Goal: Book appointment/travel/reservation

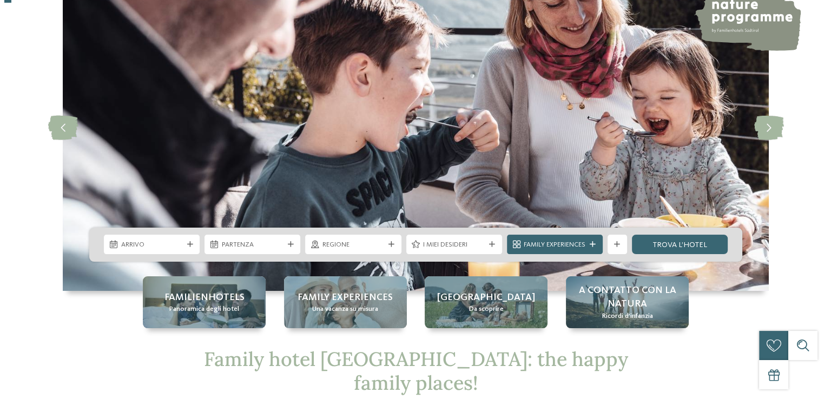
scroll to position [108, 0]
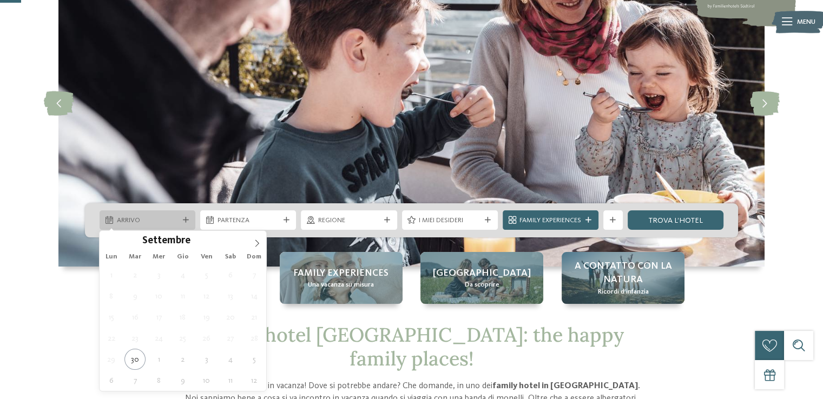
click at [171, 223] on span "Arrivo" at bounding box center [148, 221] width 62 height 10
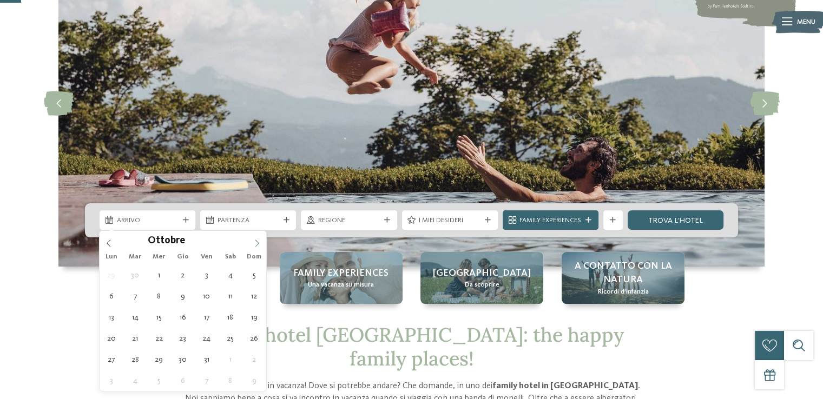
click at [249, 246] on span at bounding box center [257, 240] width 18 height 18
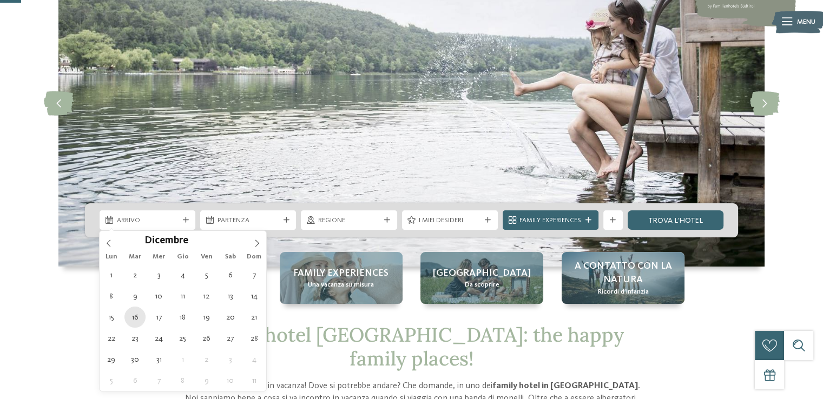
type div "[DATE]"
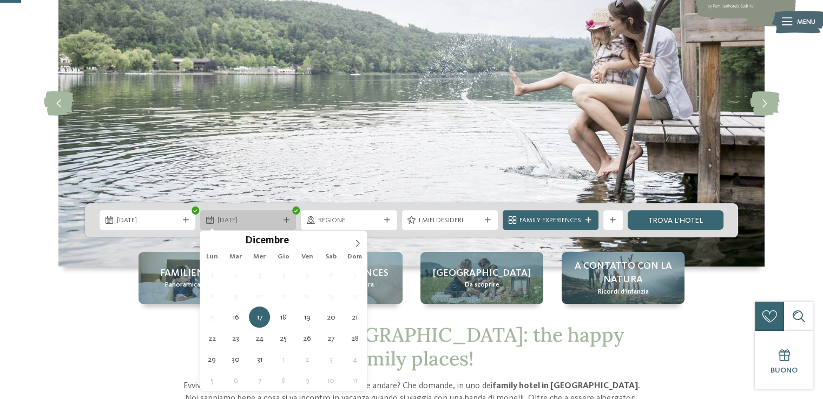
click at [281, 220] on div at bounding box center [286, 220] width 10 height 6
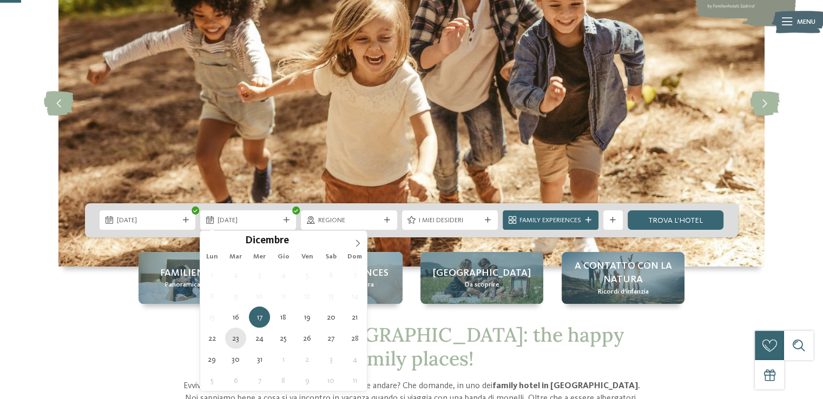
type div "[DATE]"
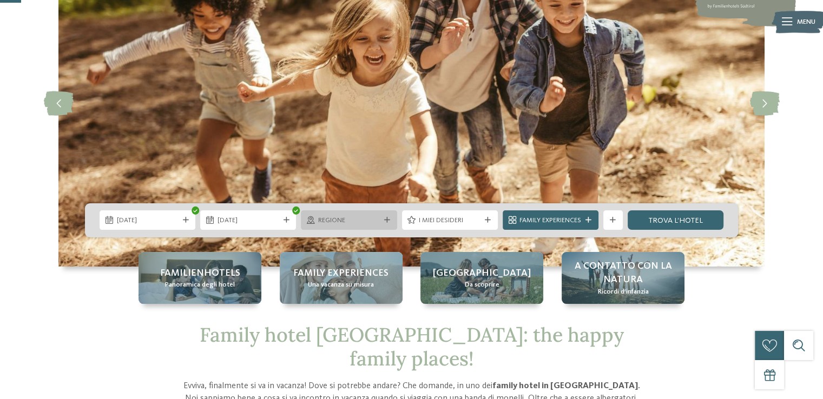
click at [334, 224] on span "Regione" at bounding box center [349, 221] width 62 height 10
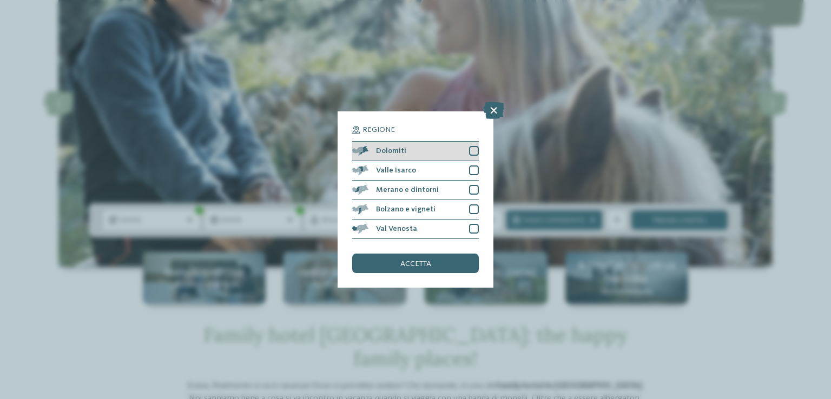
click at [474, 152] on div at bounding box center [474, 151] width 10 height 10
click at [417, 261] on span "accetta" at bounding box center [415, 264] width 31 height 8
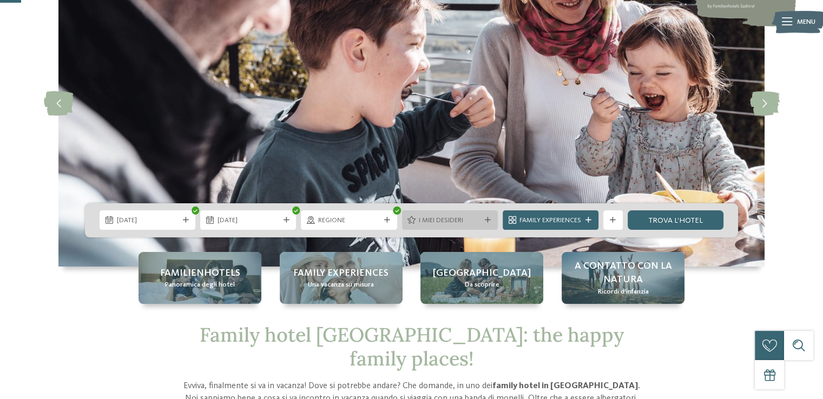
click at [445, 221] on span "I miei desideri" at bounding box center [450, 221] width 62 height 10
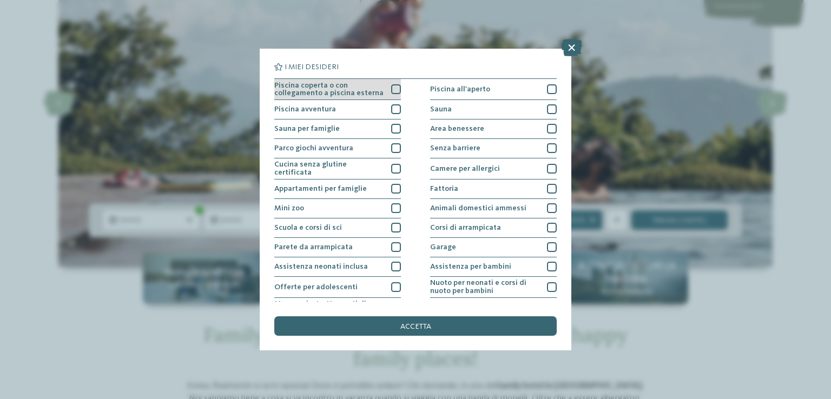
click at [391, 85] on div at bounding box center [396, 89] width 10 height 10
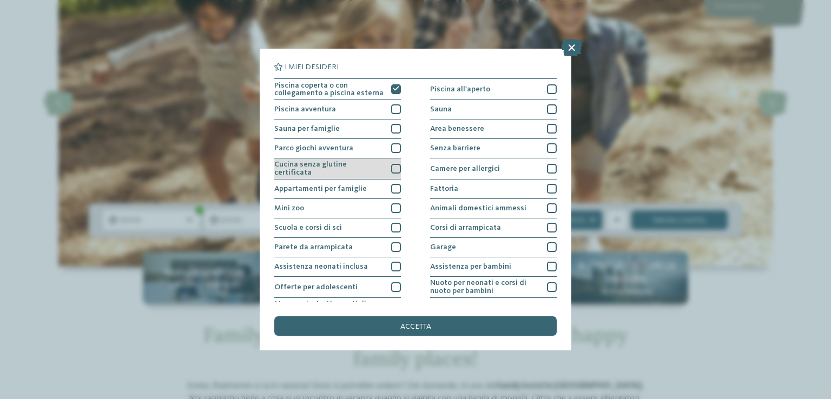
scroll to position [54, 0]
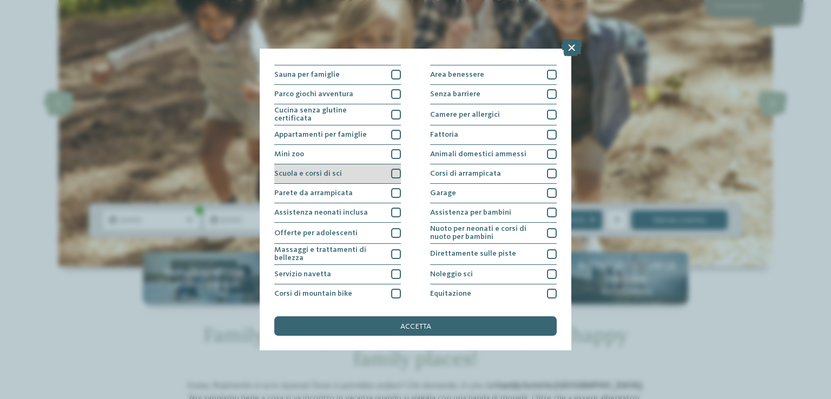
click at [391, 175] on div at bounding box center [396, 174] width 10 height 10
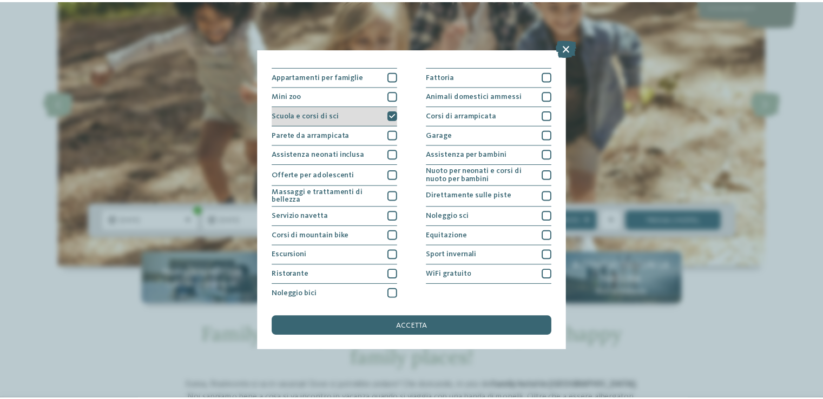
scroll to position [113, 0]
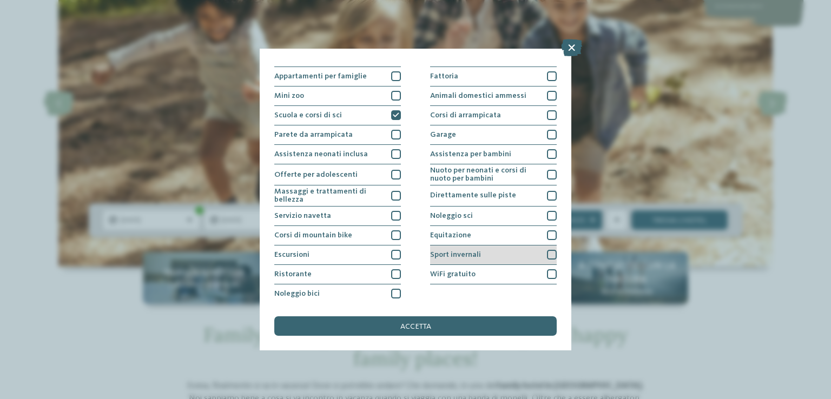
click at [547, 250] on div at bounding box center [552, 255] width 10 height 10
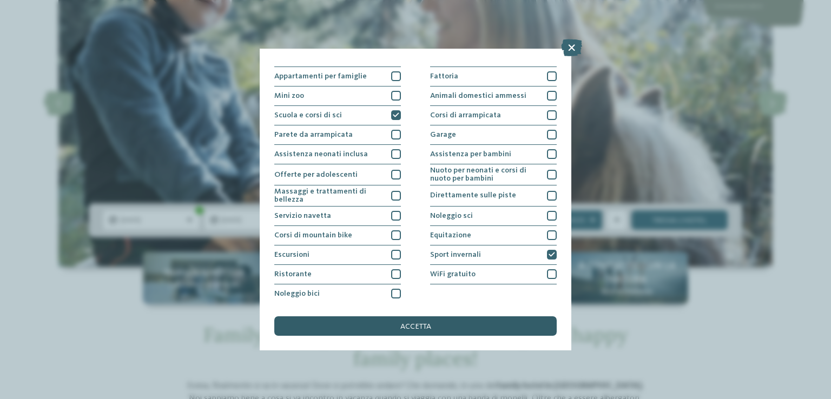
click at [476, 325] on div "accetta" at bounding box center [415, 325] width 282 height 19
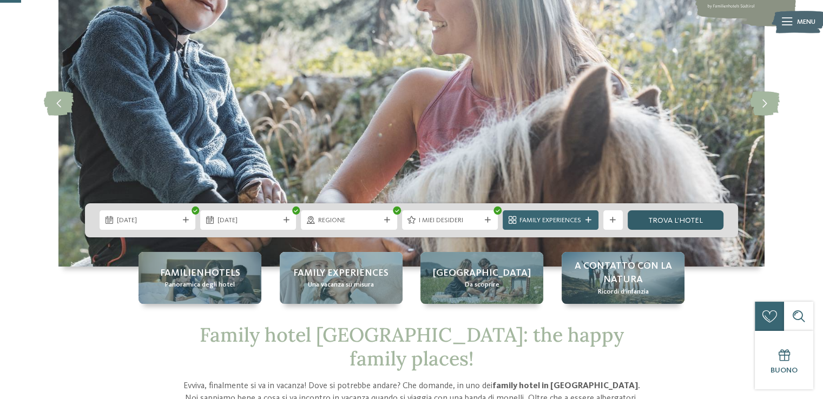
click at [657, 219] on link "trova l’hotel" at bounding box center [676, 219] width 96 height 19
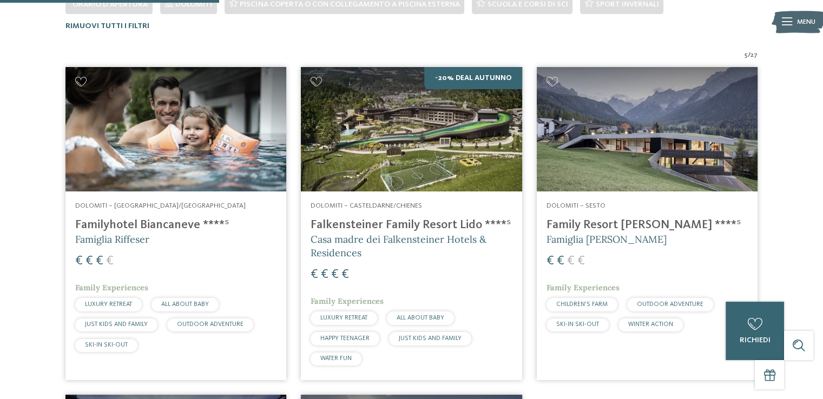
click at [394, 94] on img at bounding box center [411, 129] width 221 height 124
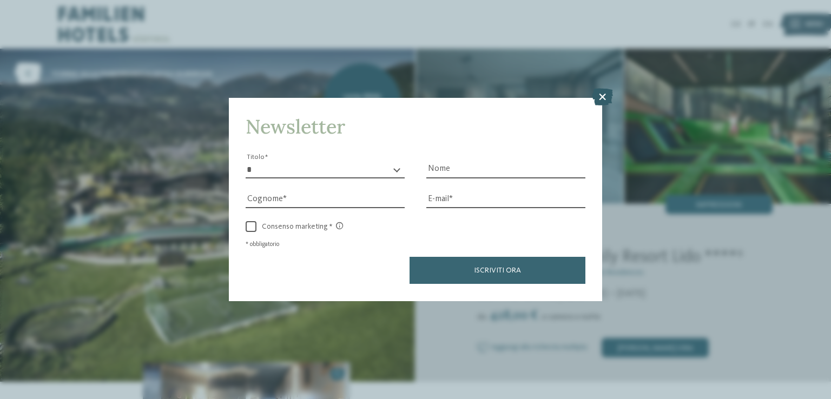
click at [604, 101] on icon at bounding box center [602, 97] width 21 height 17
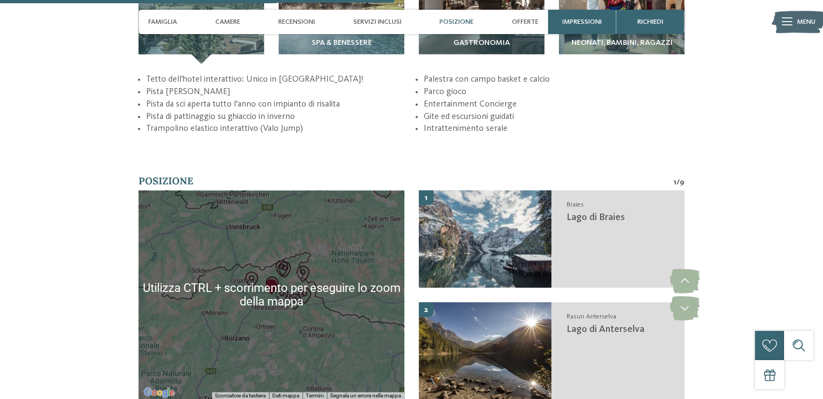
scroll to position [1623, 0]
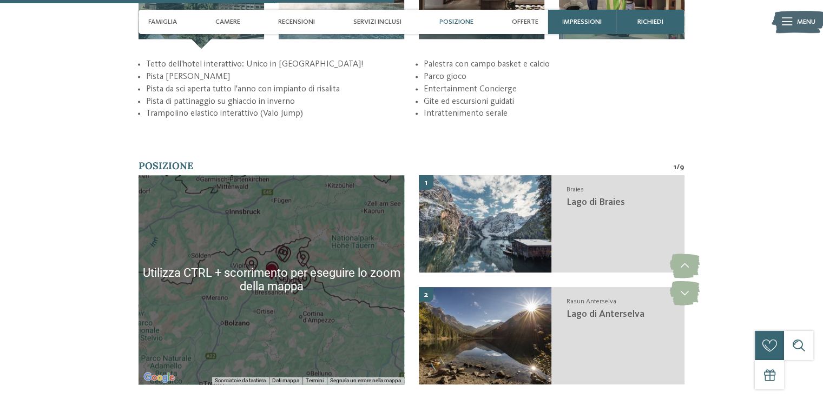
click at [297, 258] on div at bounding box center [271, 279] width 266 height 209
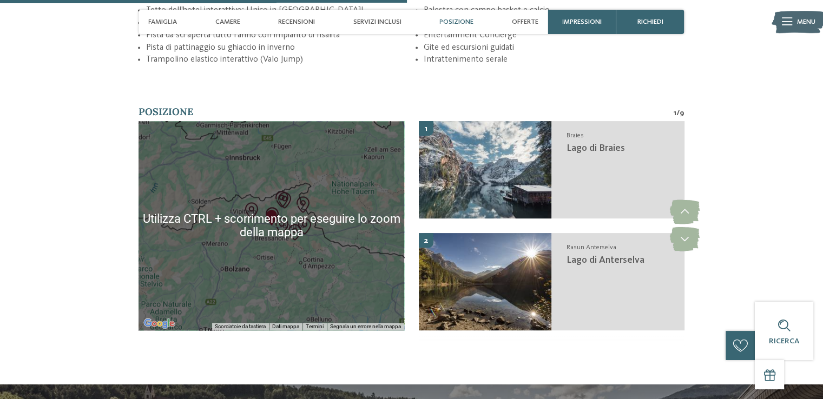
click at [290, 226] on img "Lago di Braies" at bounding box center [295, 232] width 16 height 16
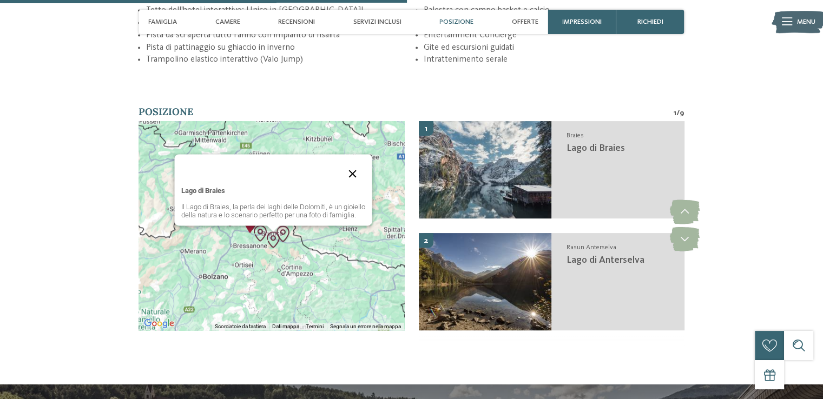
click at [346, 163] on button "Chiudi" at bounding box center [352, 174] width 26 height 26
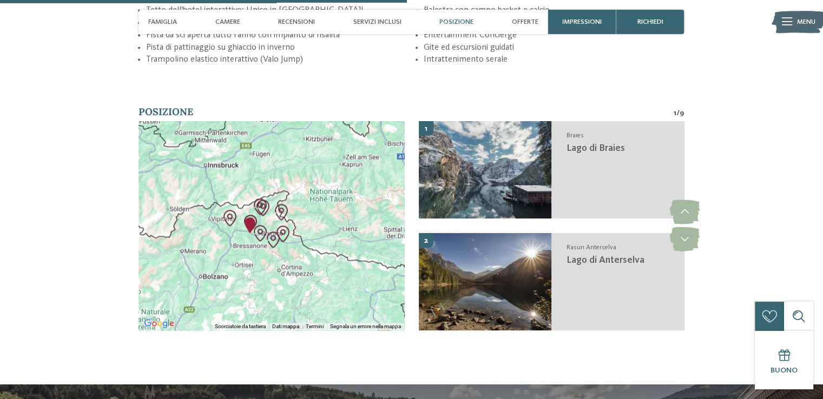
click at [250, 217] on img "Family Resort Lido" at bounding box center [250, 225] width 16 height 16
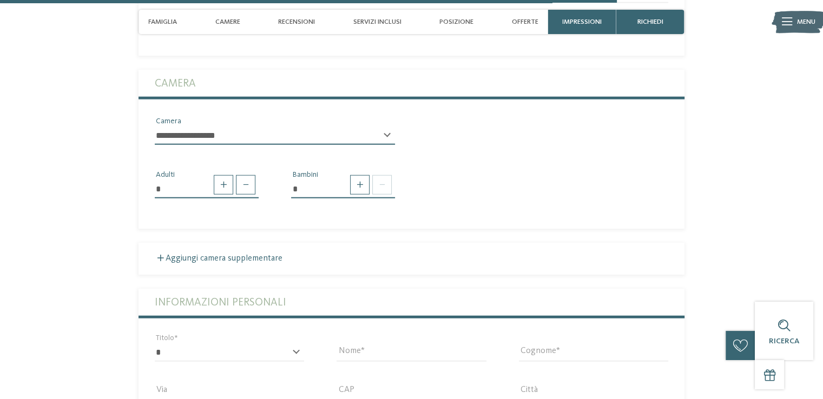
scroll to position [2597, 0]
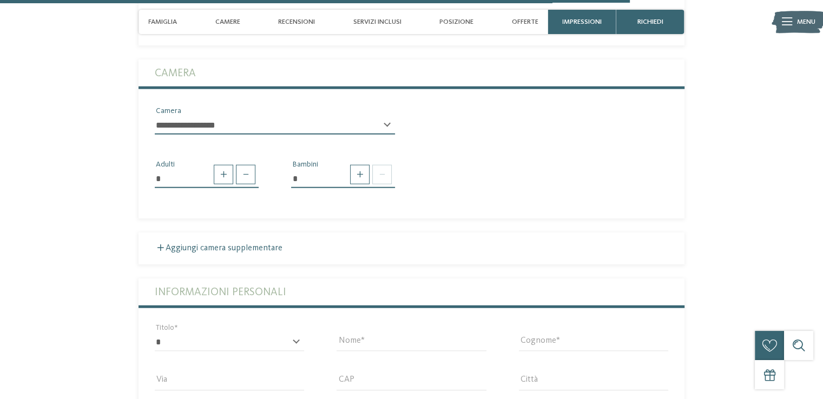
click at [386, 116] on div "**********" at bounding box center [275, 129] width 240 height 27
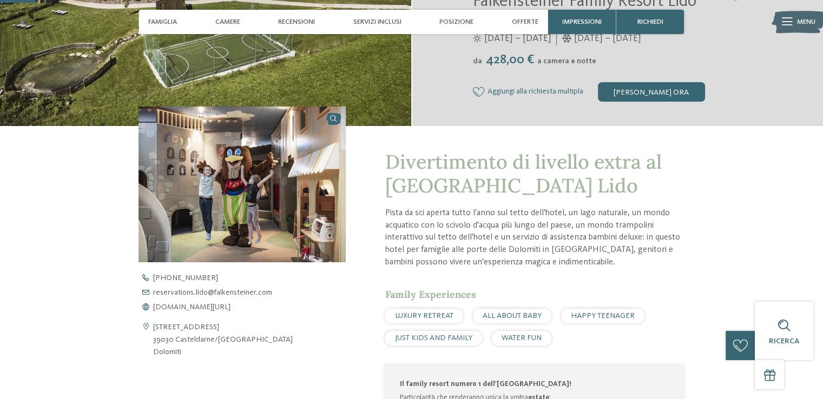
scroll to position [0, 0]
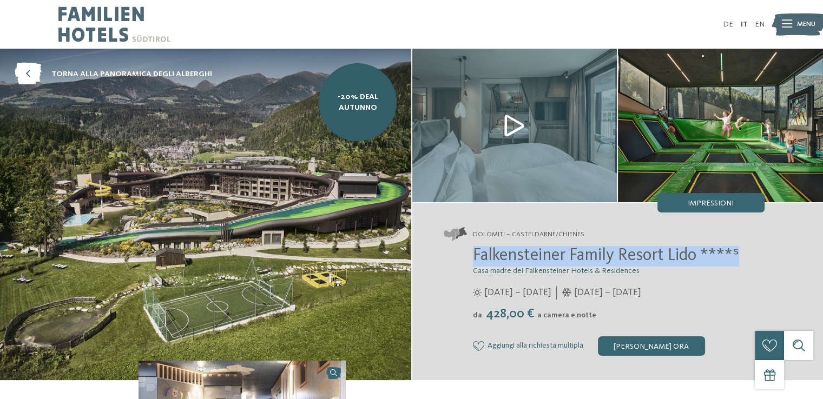
drag, startPoint x: 474, startPoint y: 253, endPoint x: 747, endPoint y: 259, distance: 273.3
click at [747, 259] on h2 "Falkensteiner Family Resort Lido ****ˢ" at bounding box center [619, 256] width 292 height 21
copy span "Falkensteiner Family Resort Lido ****ˢ"
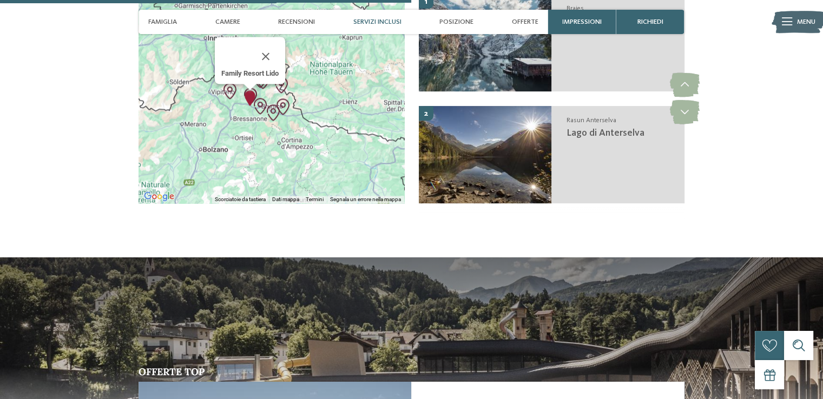
scroll to position [1677, 0]
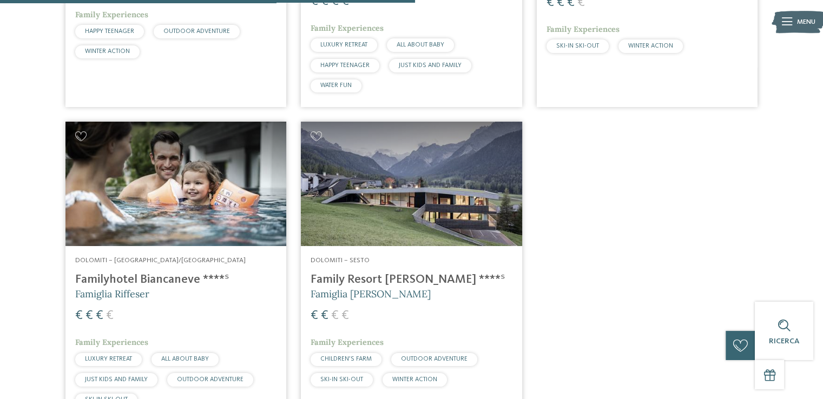
scroll to position [603, 0]
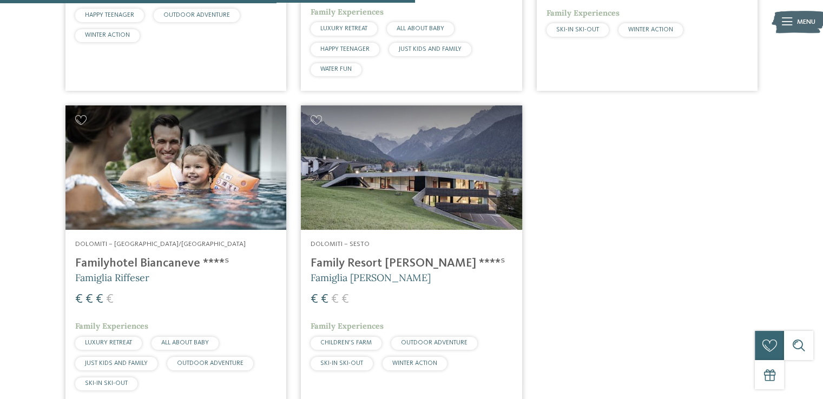
click at [205, 149] on img at bounding box center [175, 167] width 221 height 124
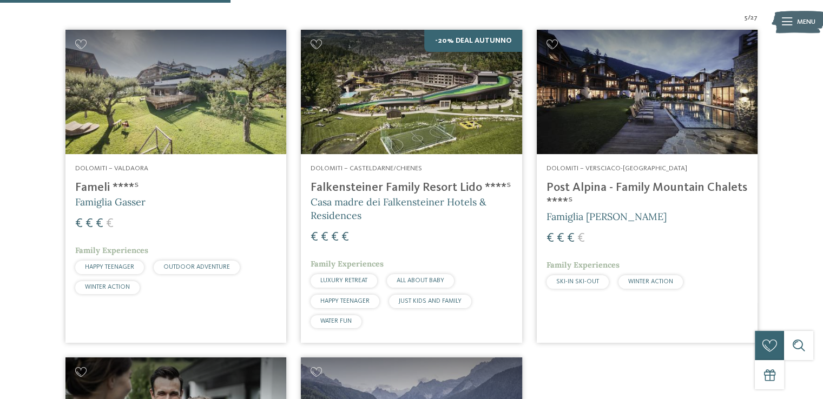
scroll to position [332, 0]
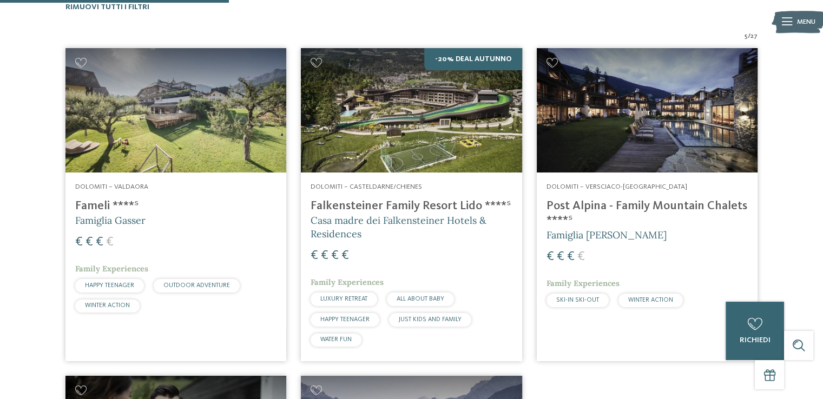
click at [130, 79] on img at bounding box center [175, 110] width 221 height 124
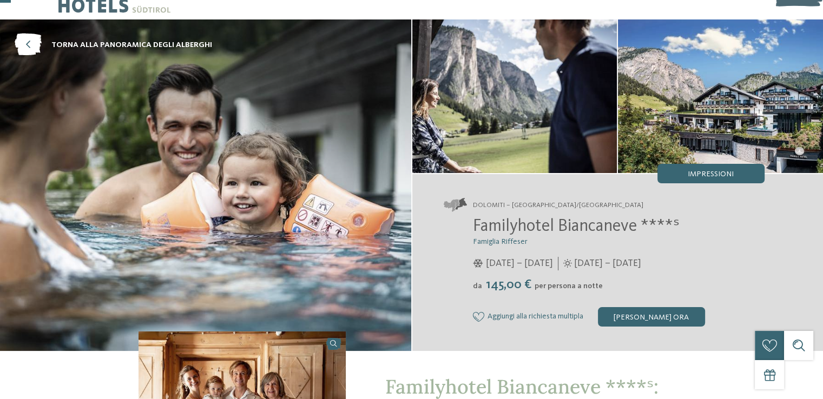
scroll to position [54, 0]
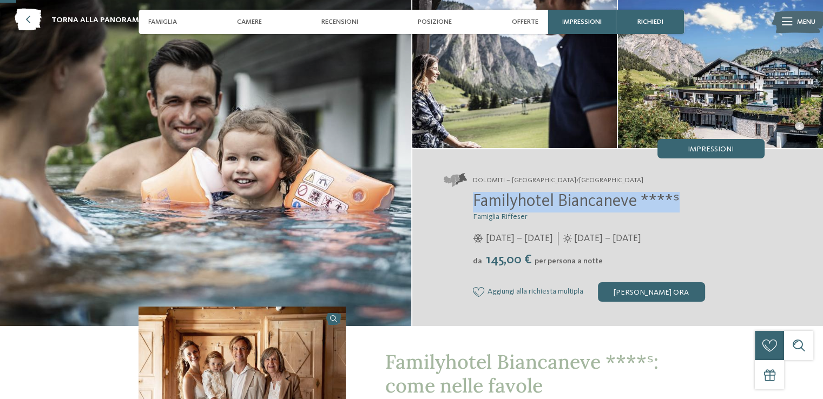
drag, startPoint x: 690, startPoint y: 203, endPoint x: 470, endPoint y: 196, distance: 220.8
click at [470, 196] on div "Familyhotel Biancaneve ****ˢ Famiglia Riffeser 05/12/2024 – 30/03/2025 da" at bounding box center [604, 247] width 321 height 110
copy span "Familyhotel Biancaneve ****ˢ"
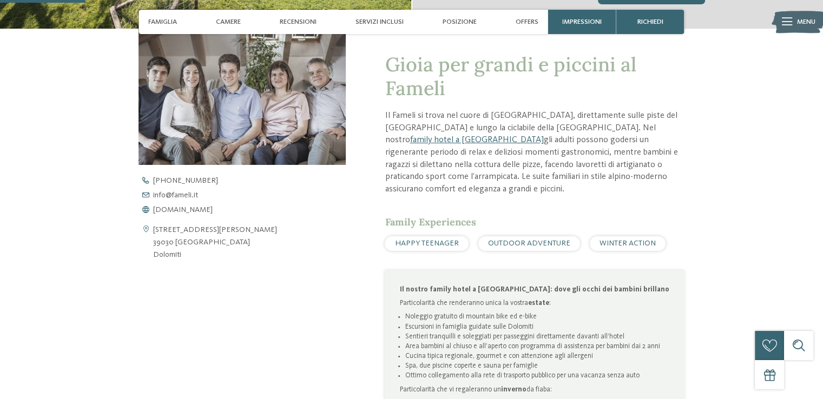
scroll to position [379, 0]
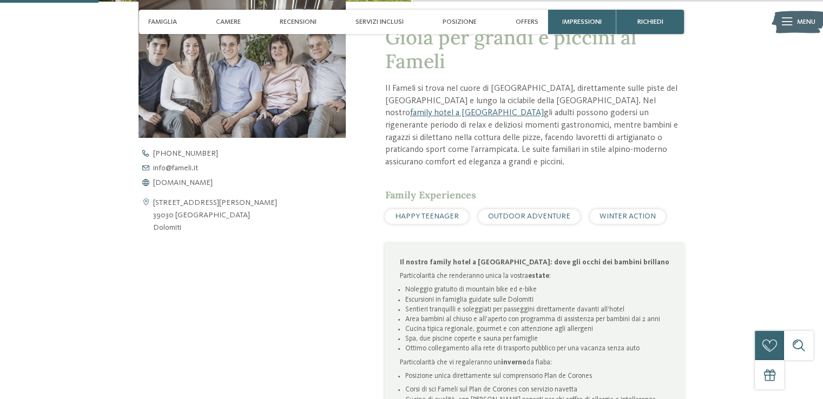
drag, startPoint x: 201, startPoint y: 215, endPoint x: 154, endPoint y: 219, distance: 47.8
click at [154, 219] on address "[STREET_ADDRESS][PERSON_NAME] 39030 [GEOGRAPHIC_DATA] Dolomiti" at bounding box center [215, 215] width 124 height 37
copy address "39030 [GEOGRAPHIC_DATA]"
